Goal: Task Accomplishment & Management: Complete application form

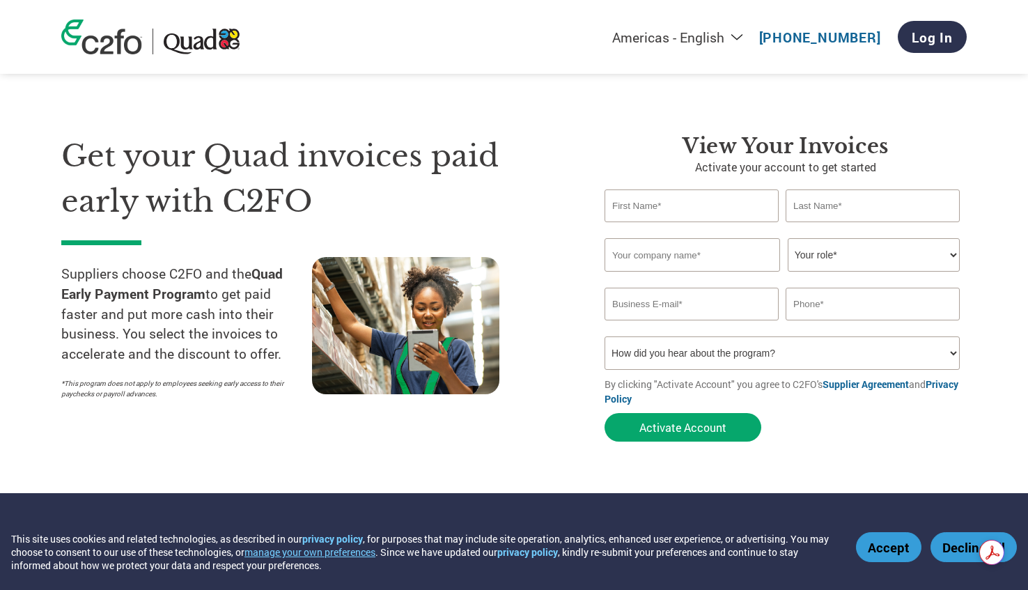
click at [711, 206] on input "text" at bounding box center [692, 206] width 174 height 33
type input "[PERSON_NAME]"
type input "[EMAIL_ADDRESS][DOMAIN_NAME]"
type input "7086517447"
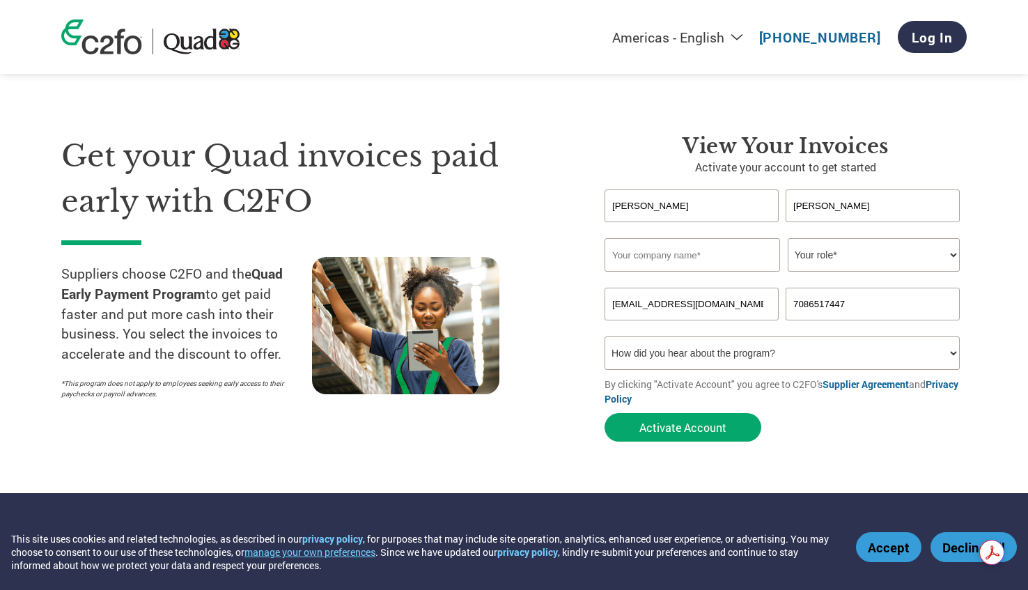
click at [748, 254] on input "text" at bounding box center [693, 254] width 176 height 33
type input "ProGear, LLC"
click at [950, 255] on select "Your role* CFO Controller Credit Manager Finance Director Treasurer CEO Preside…" at bounding box center [874, 254] width 172 height 33
select select "PRESIDENT"
click at [742, 302] on input "[EMAIL_ADDRESS][DOMAIN_NAME]" at bounding box center [692, 304] width 174 height 33
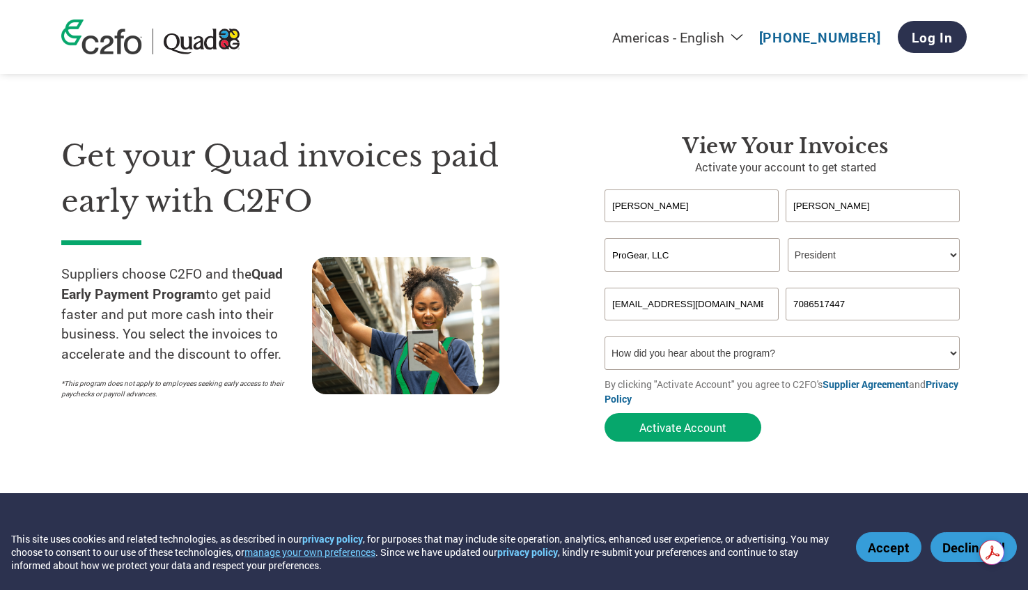
drag, startPoint x: 742, startPoint y: 302, endPoint x: 557, endPoint y: 300, distance: 185.3
click at [557, 300] on div "Get your Quad invoices paid early with C2FO Suppliers choose C2FO and the Quad …" at bounding box center [514, 263] width 906 height 371
type input "[PERSON_NAME][EMAIL_ADDRESS][DOMAIN_NAME]"
type input "[PHONE_NUMBER]"
click at [952, 353] on select "How did you hear about the program? Received a letter Email Social Media Online…" at bounding box center [782, 353] width 355 height 33
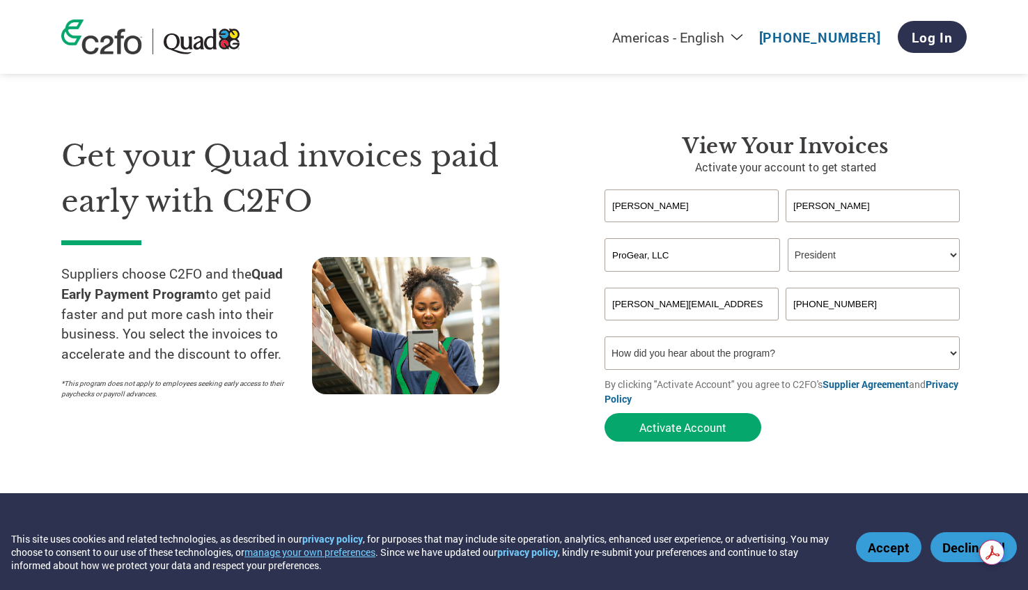
select select "Received a Letter"
click at [895, 546] on button "Accept" at bounding box center [888, 547] width 65 height 30
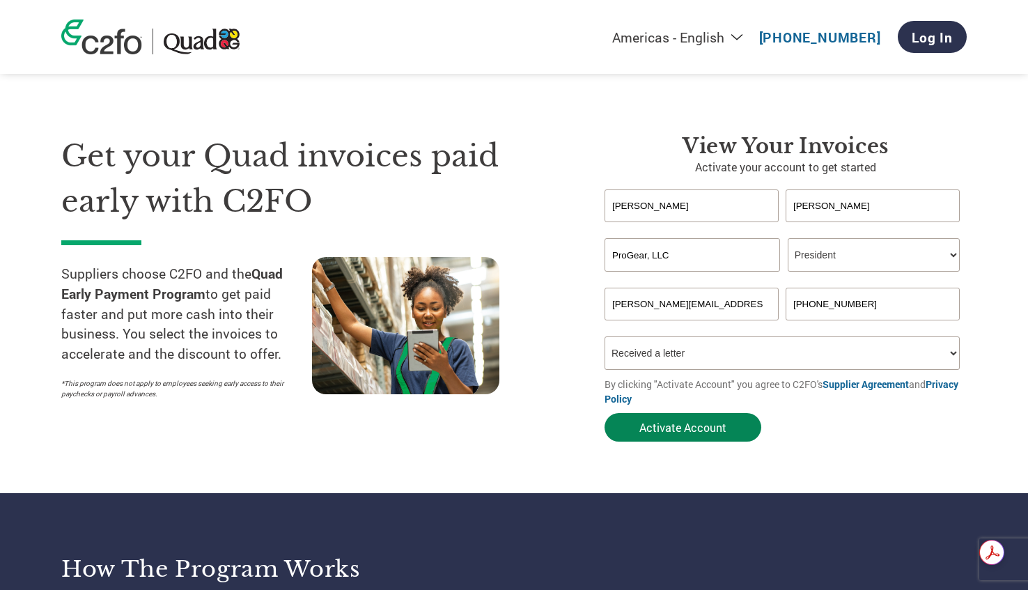
click at [704, 432] on button "Activate Account" at bounding box center [683, 427] width 157 height 29
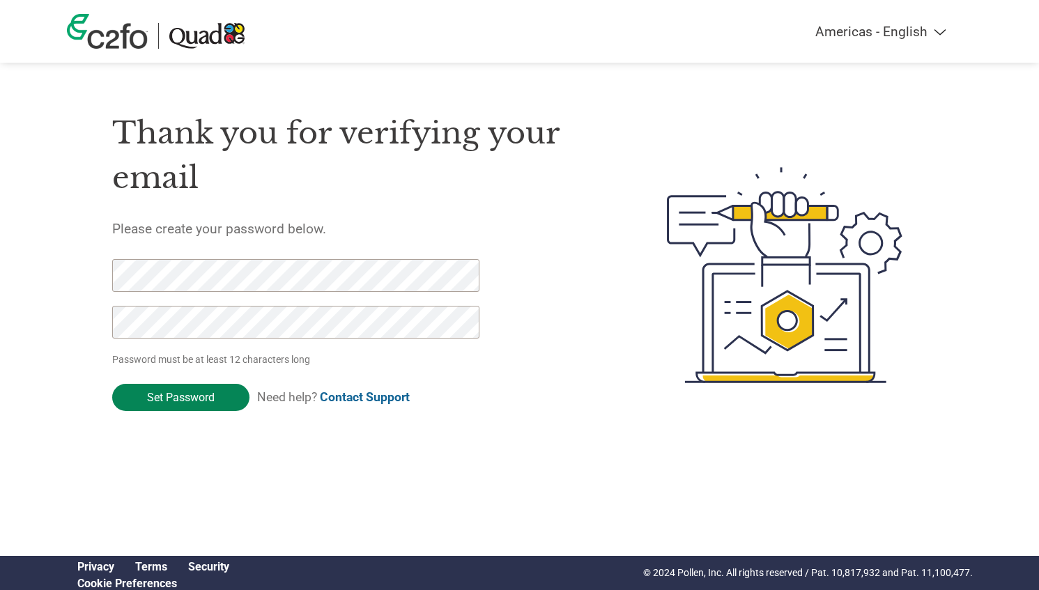
click at [185, 397] on input "Set Password" at bounding box center [180, 397] width 137 height 27
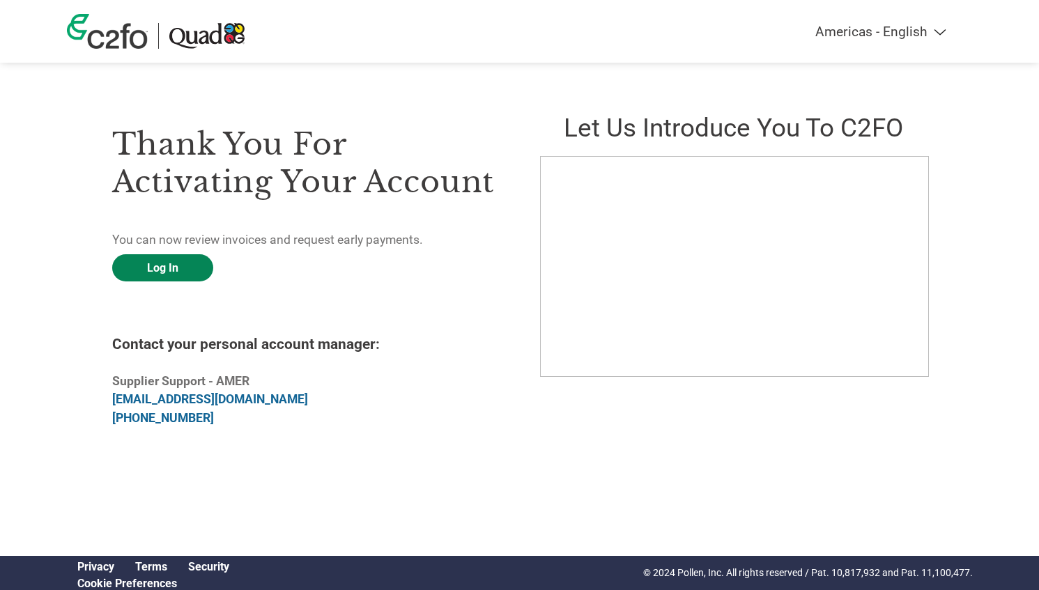
click at [171, 267] on link "Log In" at bounding box center [162, 267] width 101 height 27
